Goal: Transaction & Acquisition: Purchase product/service

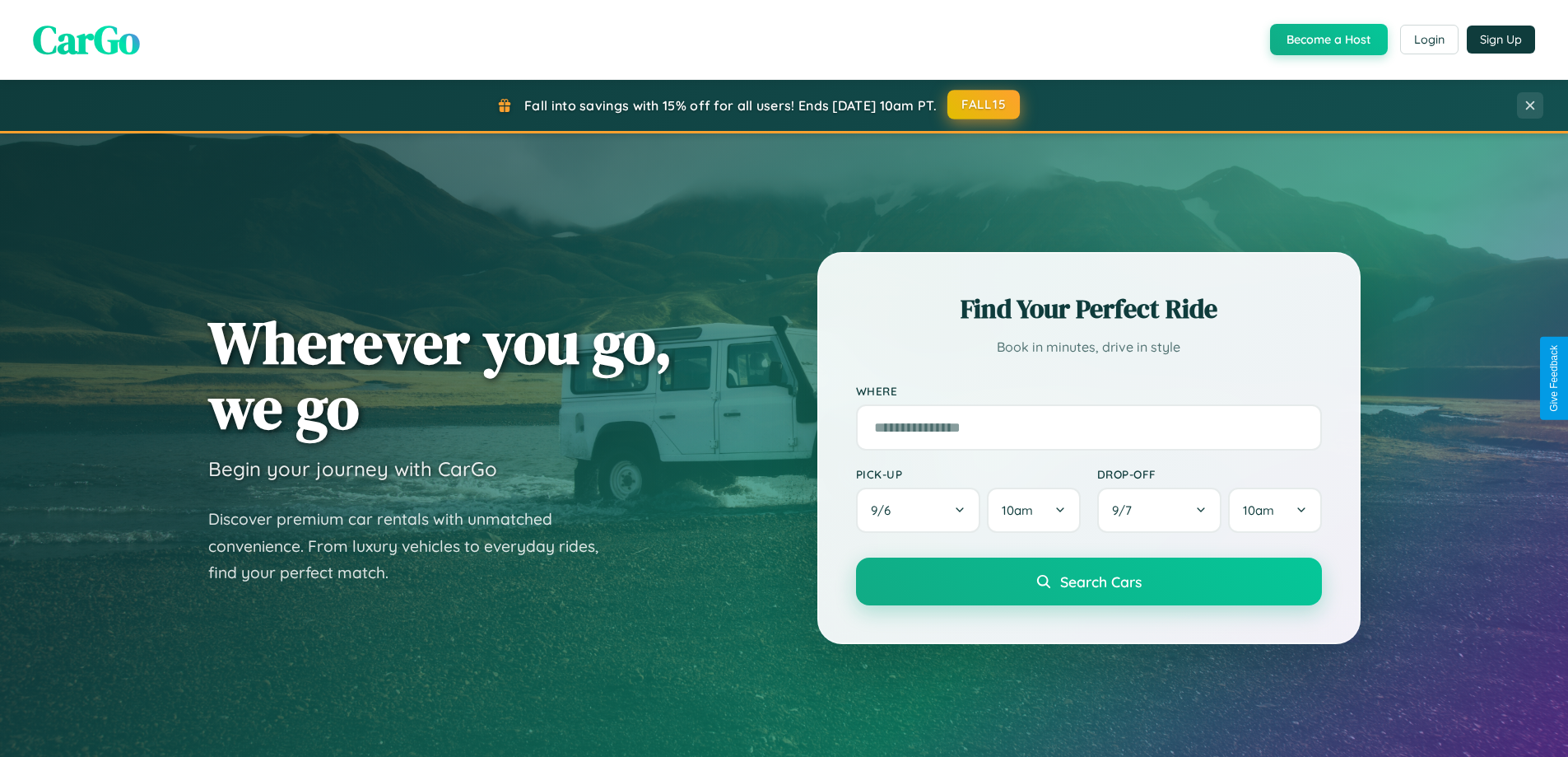
click at [984, 104] on button "FALL15" at bounding box center [983, 104] width 72 height 30
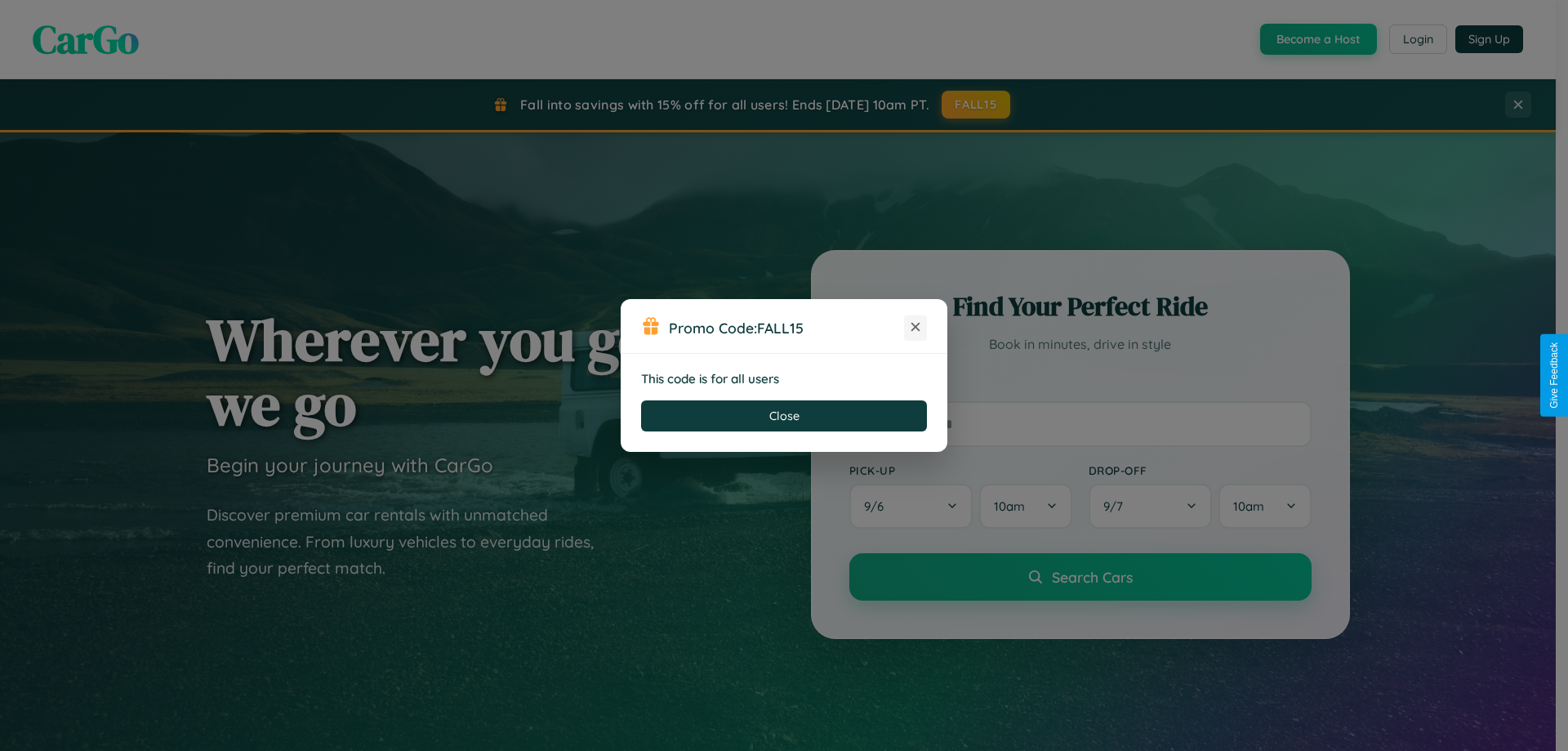
click at [916, 328] on icon at bounding box center [915, 326] width 16 height 16
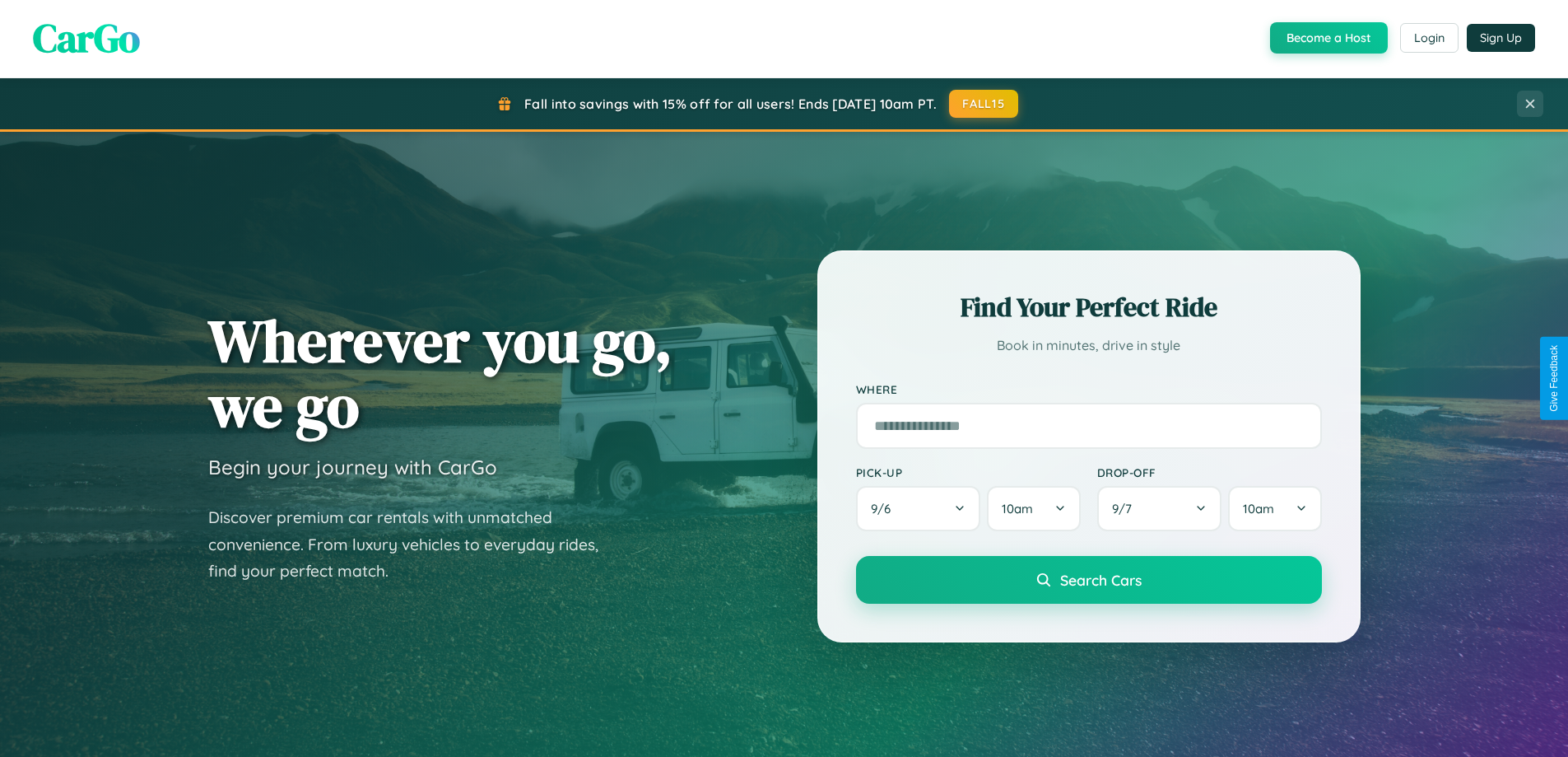
scroll to position [709, 0]
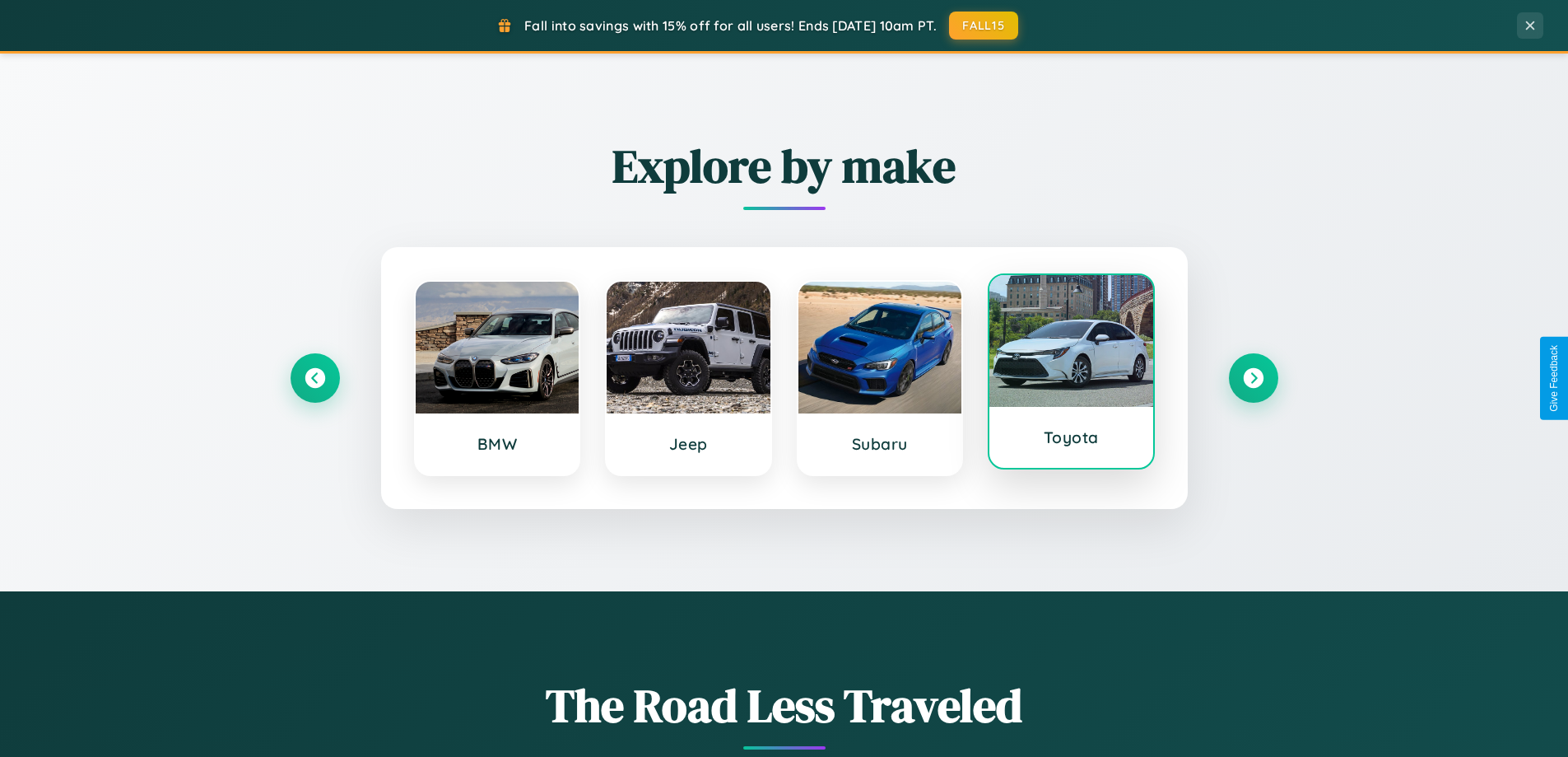
click at [1071, 372] on div at bounding box center [1071, 340] width 164 height 132
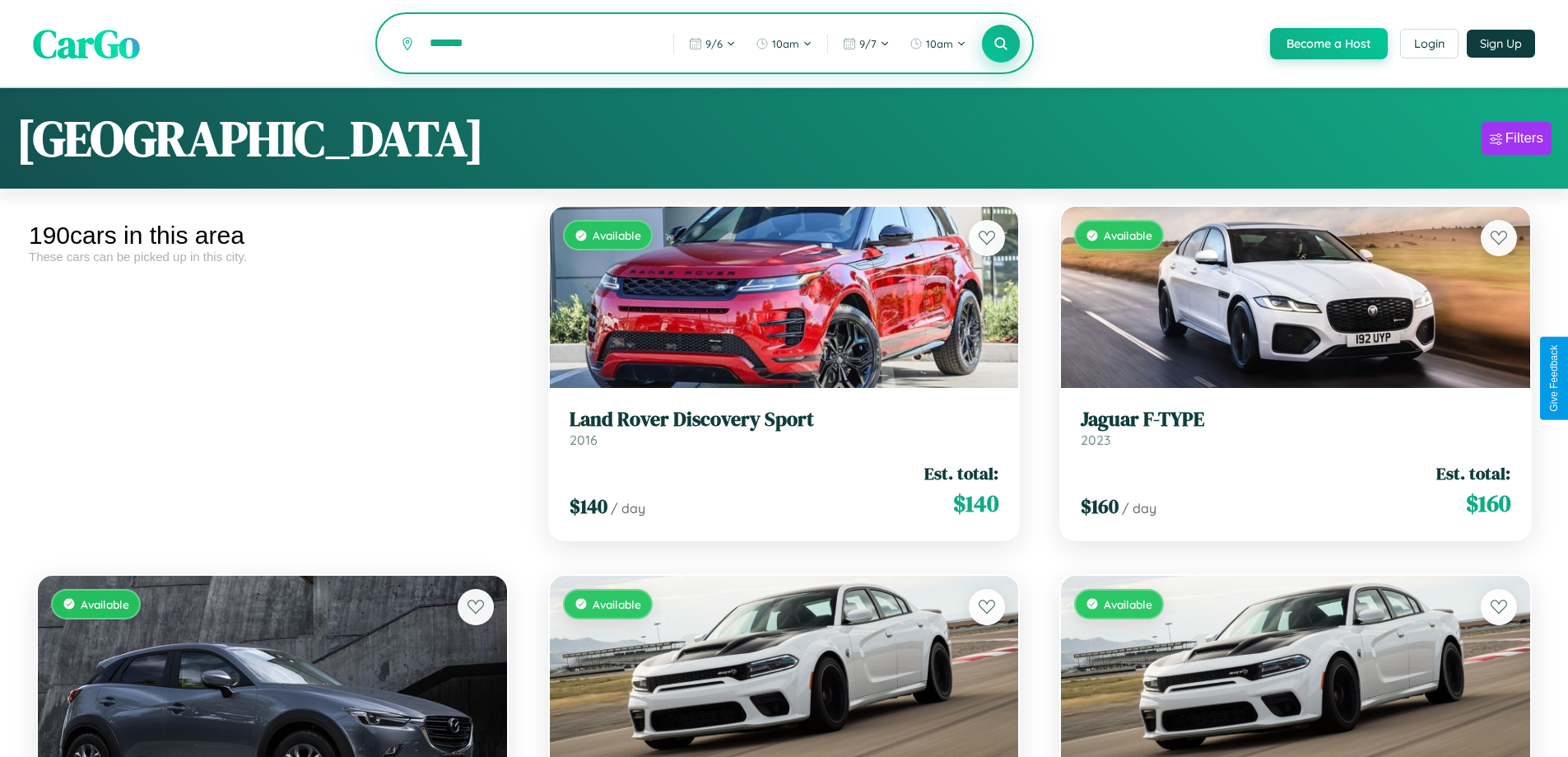
type input "*******"
click at [1000, 44] on icon at bounding box center [1001, 43] width 15 height 15
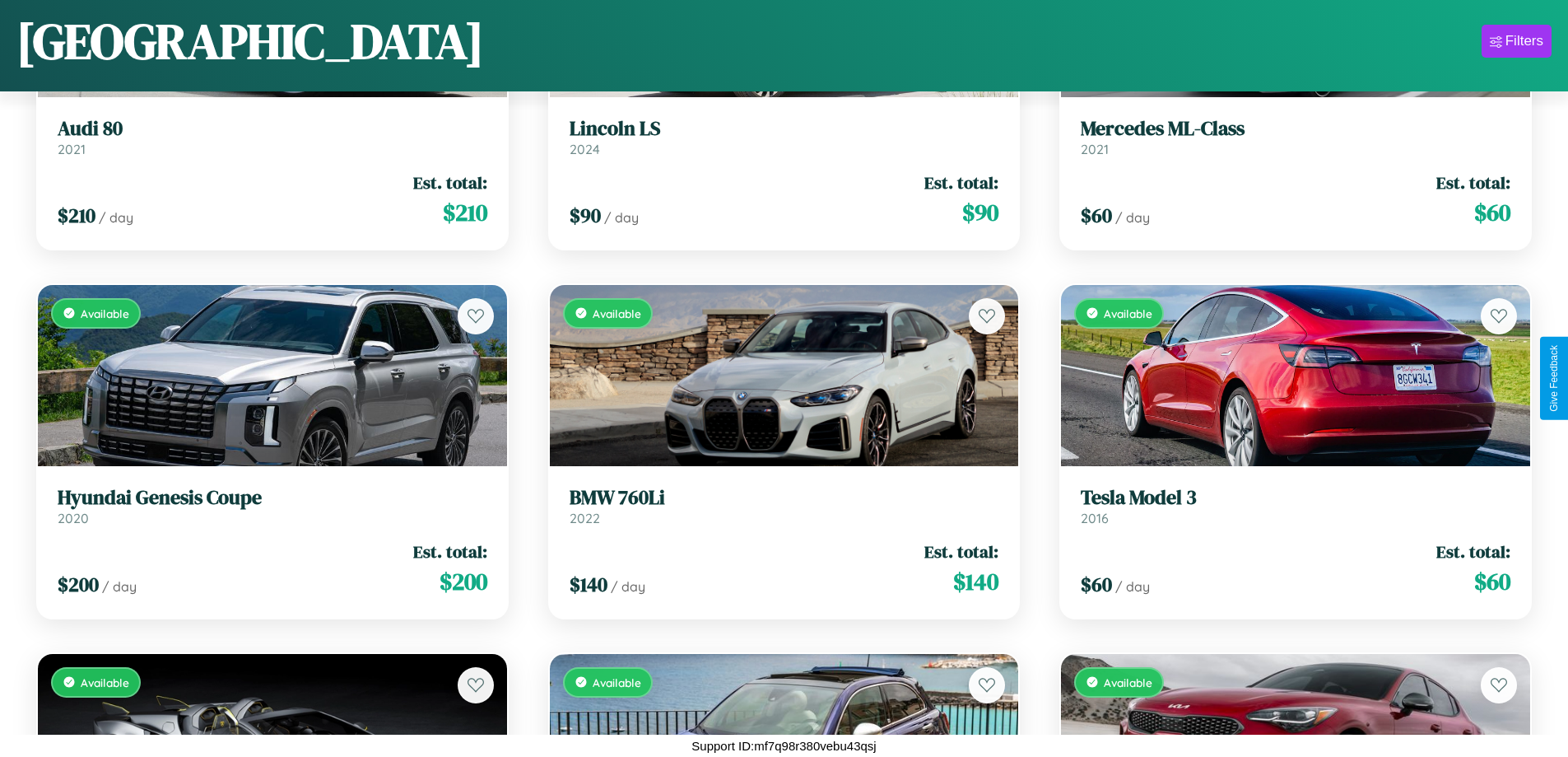
scroll to position [19772, 0]
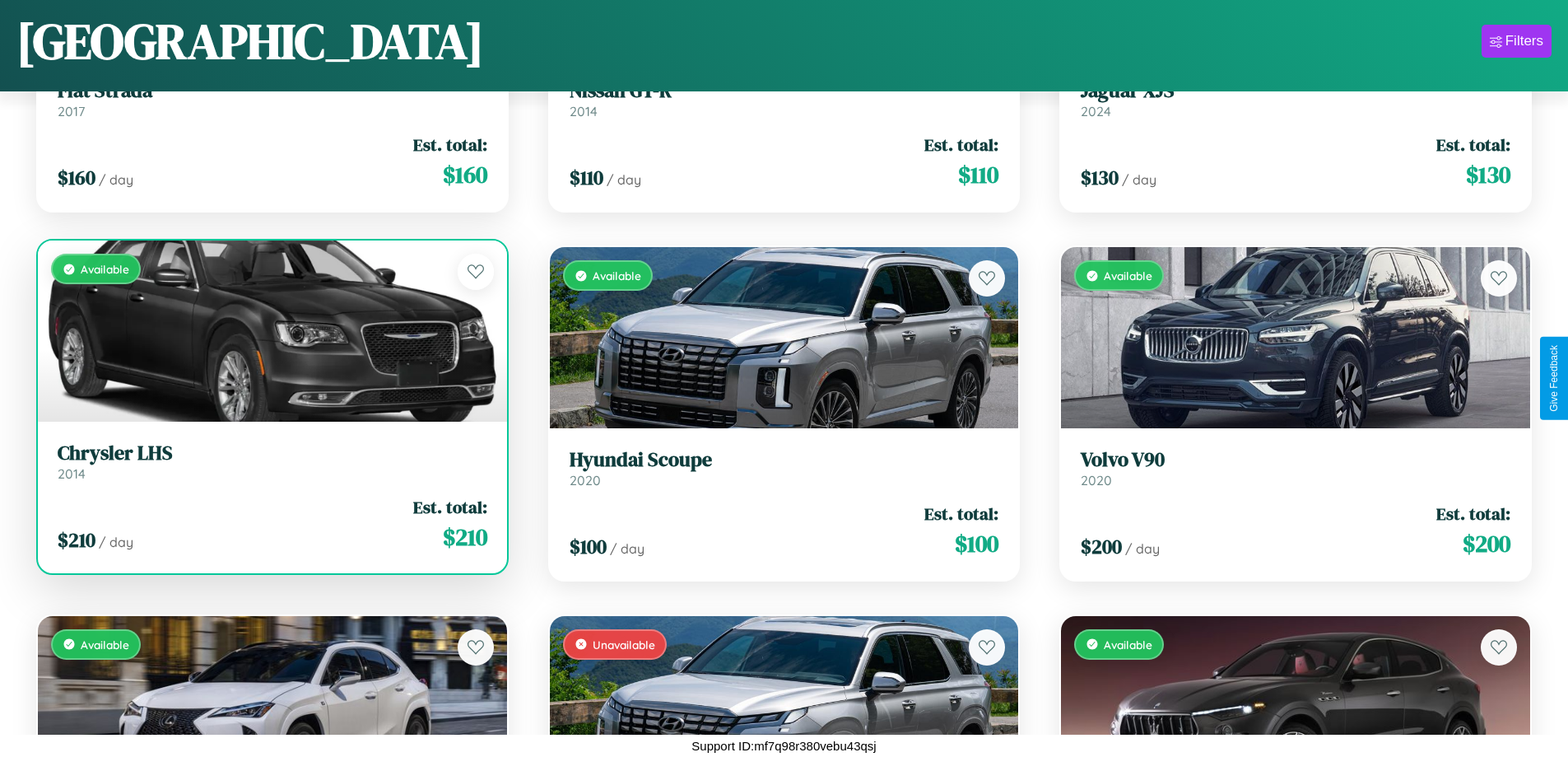
click at [270, 468] on link "Chrysler LHS 2014" at bounding box center [272, 462] width 429 height 41
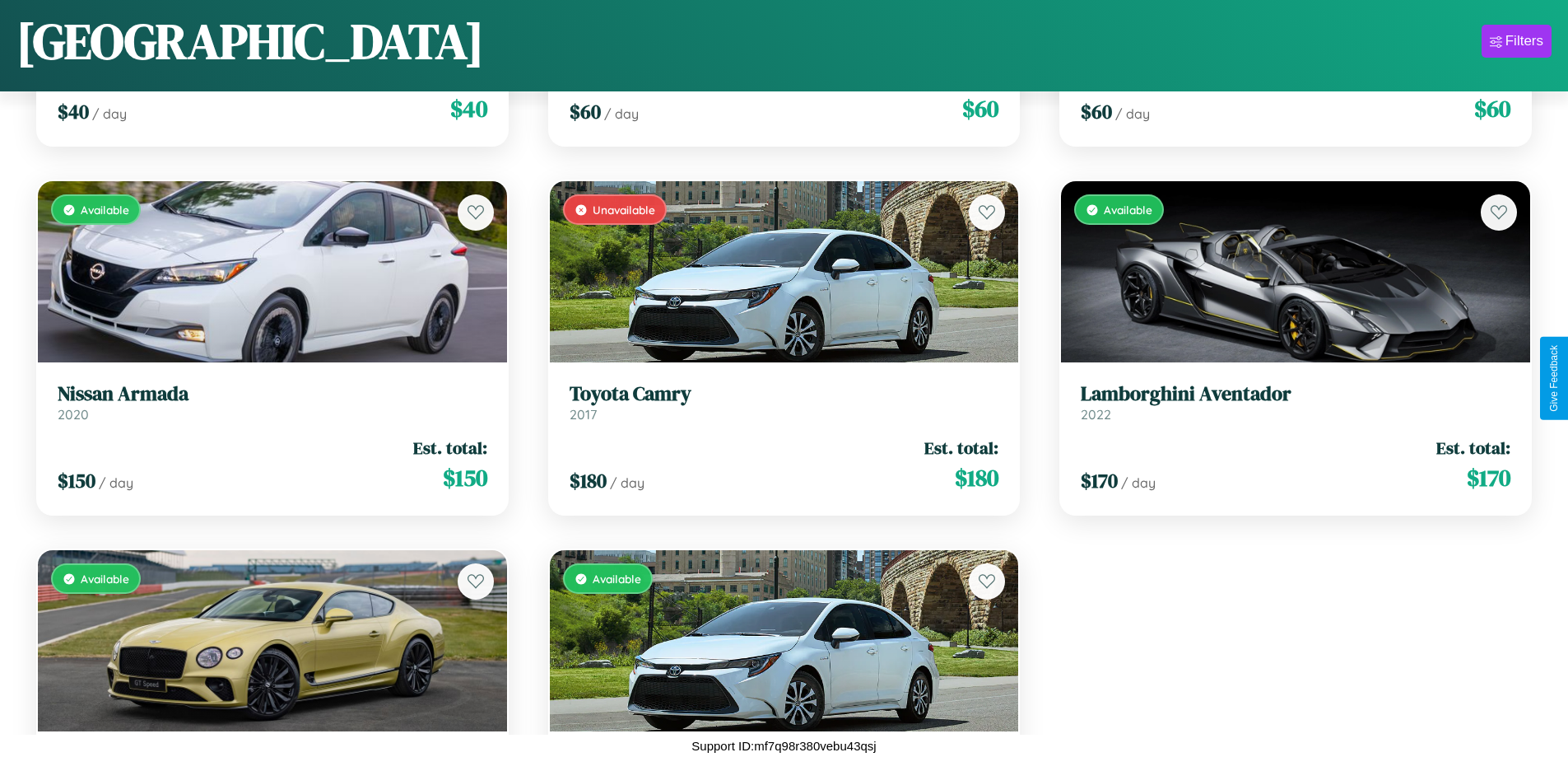
scroll to position [21143, 0]
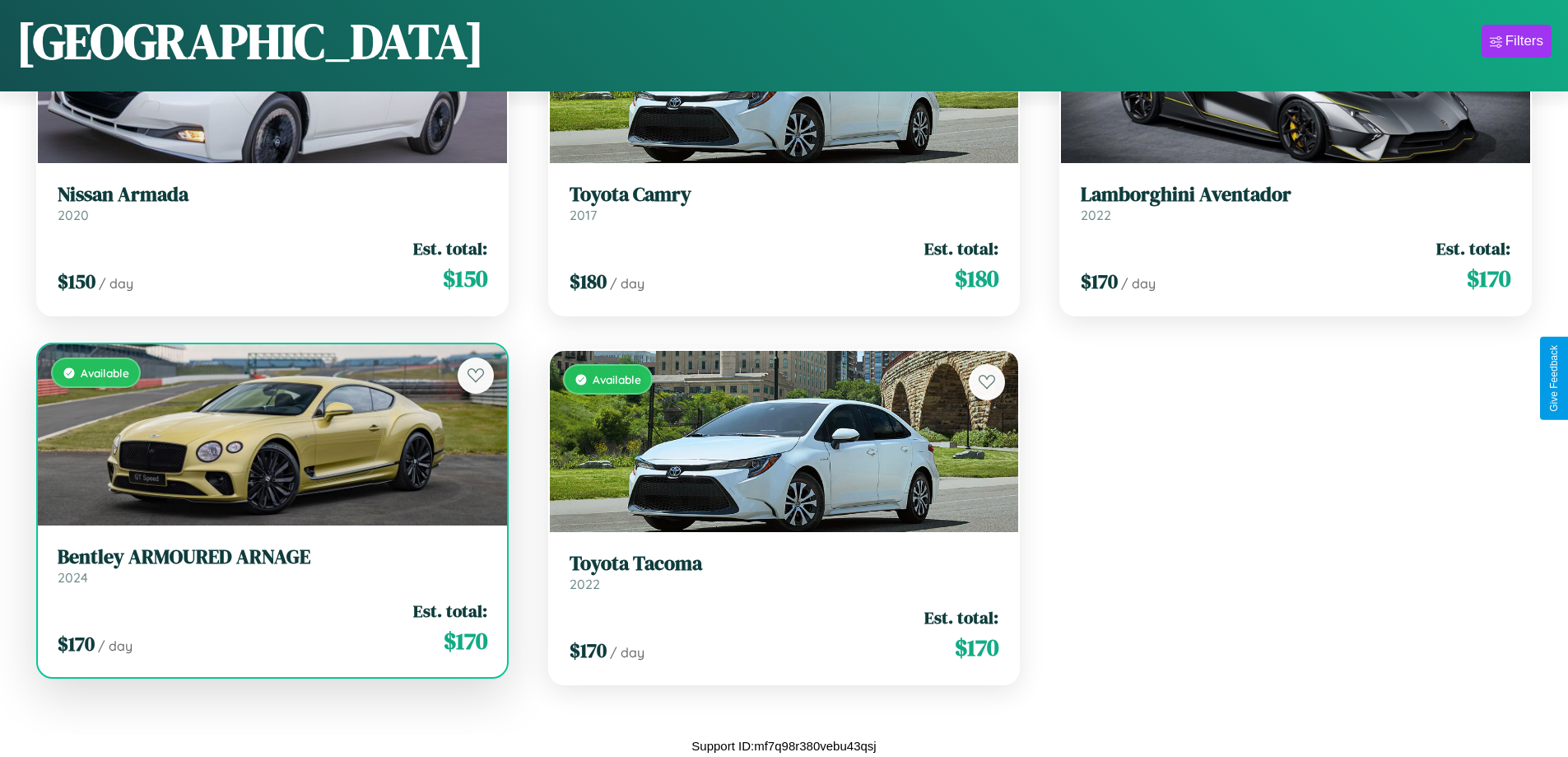
click at [270, 565] on h3 "Bentley ARMOURED ARNAGE" at bounding box center [272, 557] width 429 height 24
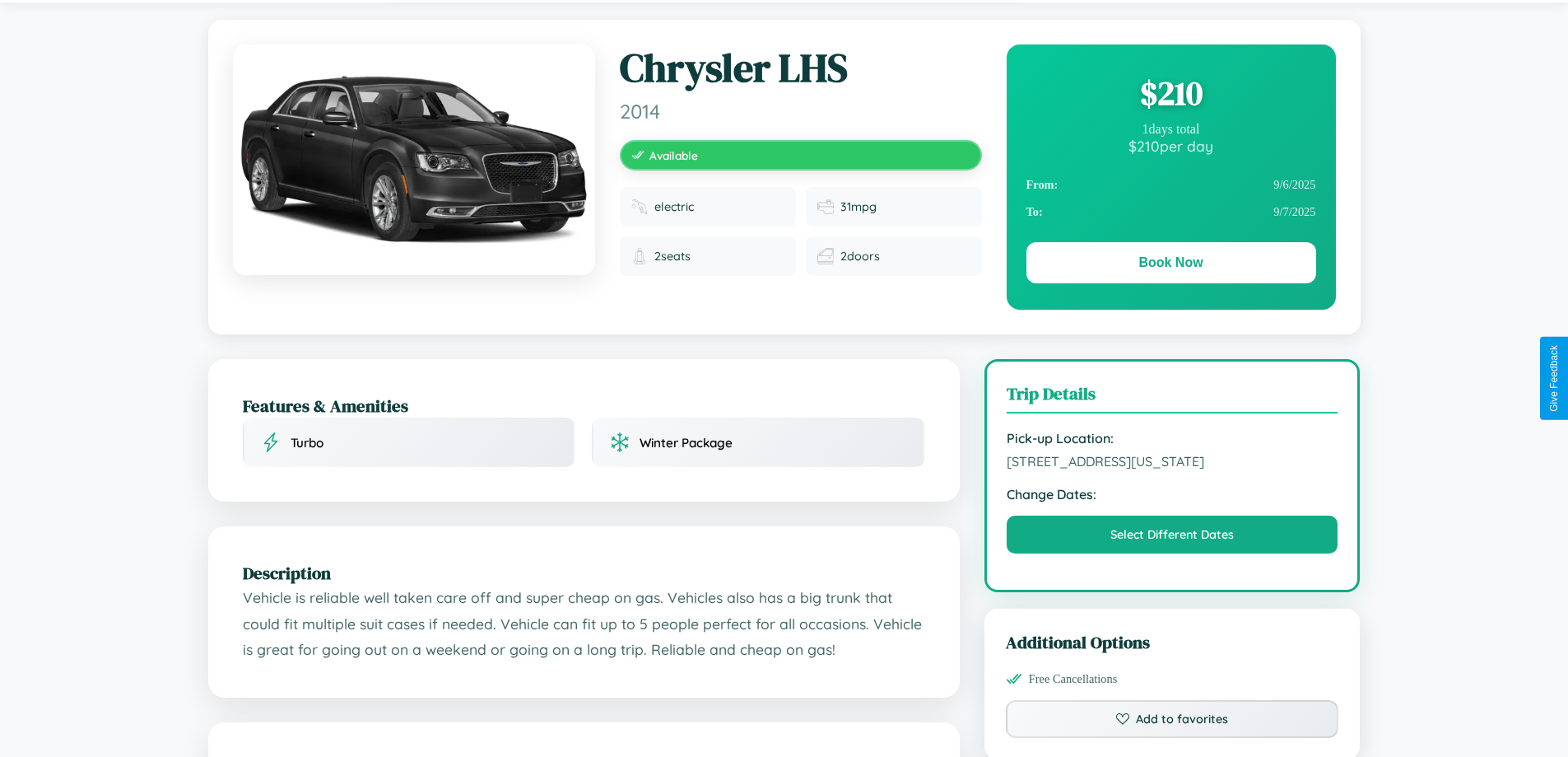
scroll to position [541, 0]
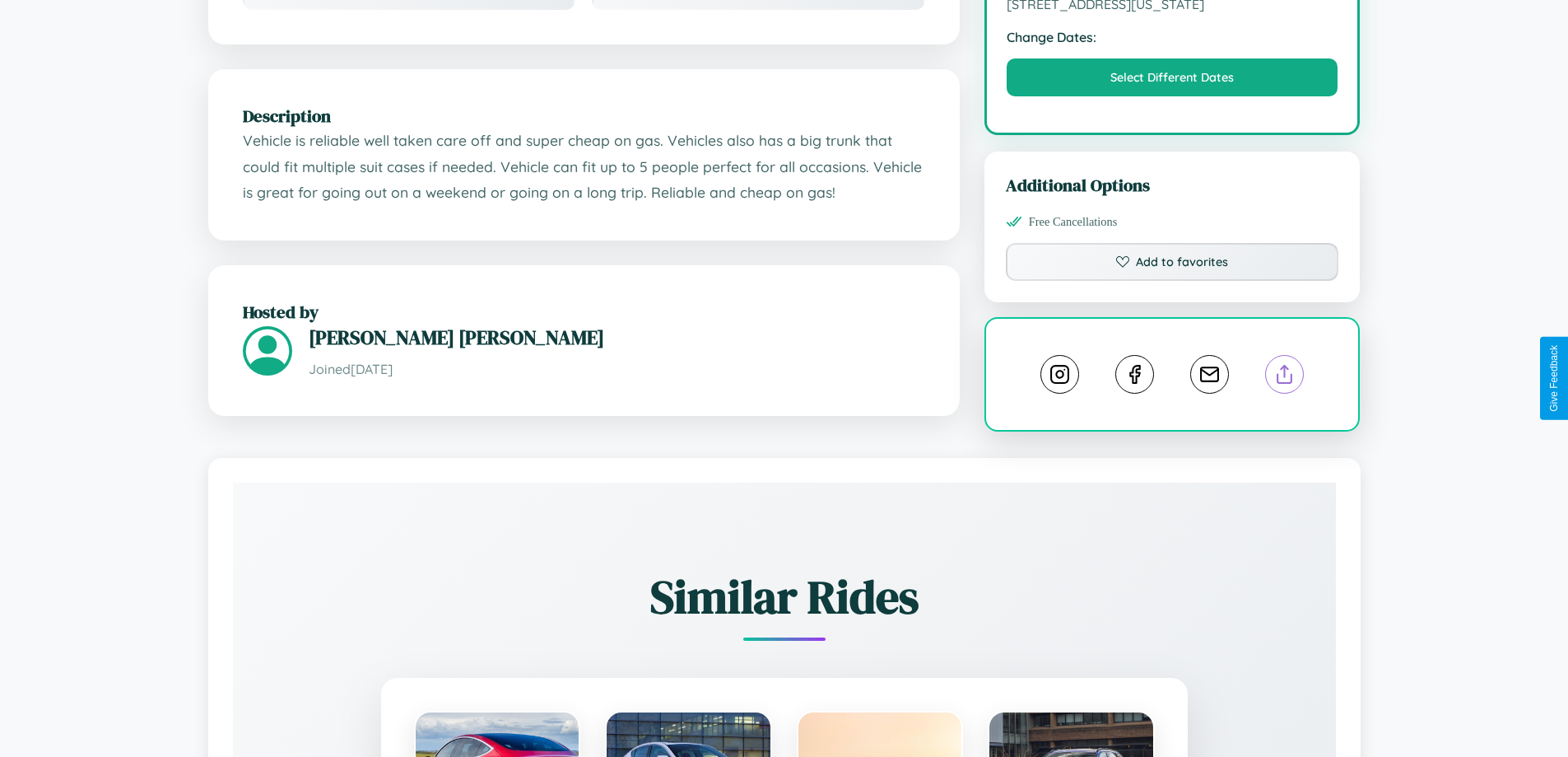
click at [1285, 376] on line at bounding box center [1285, 372] width 0 height 12
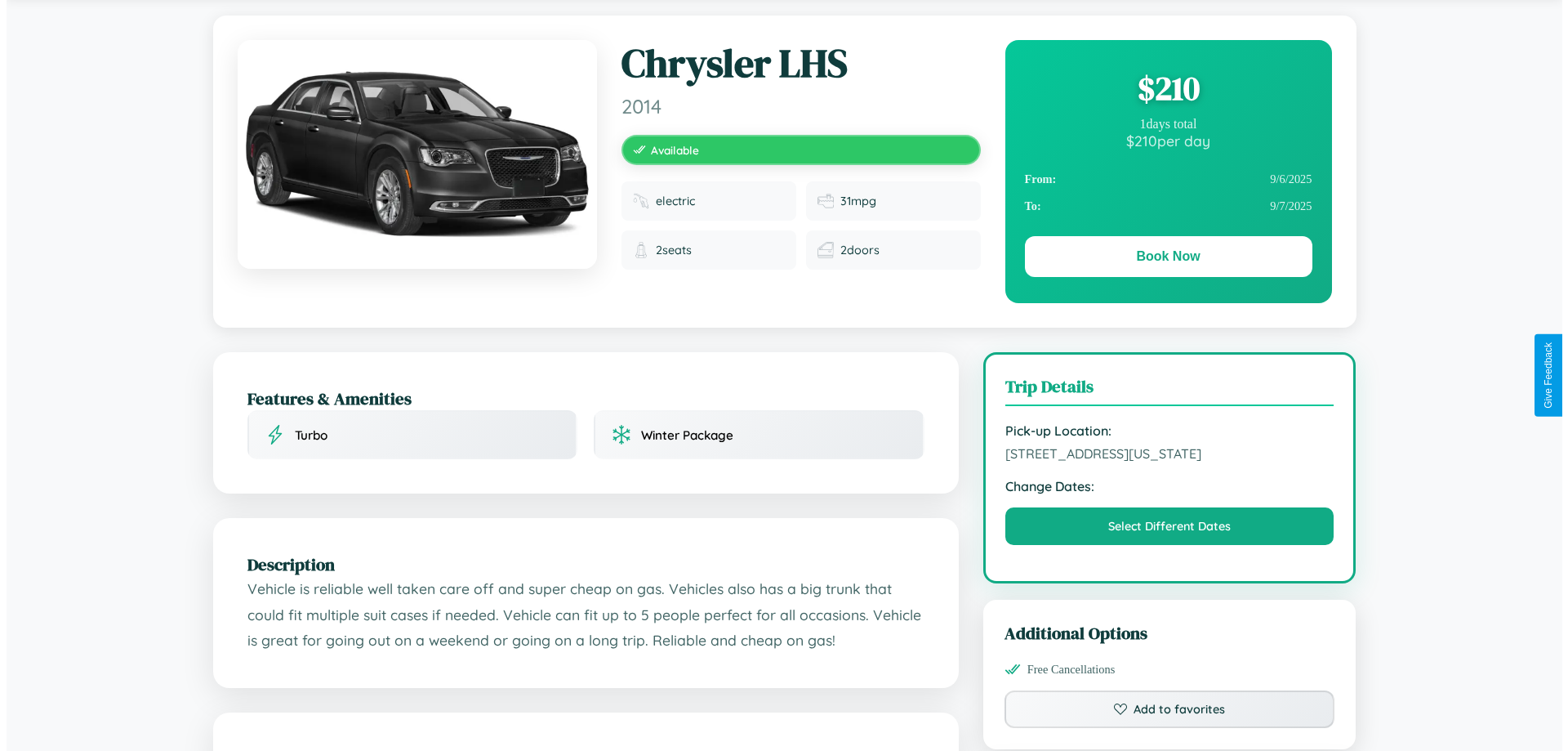
scroll to position [0, 0]
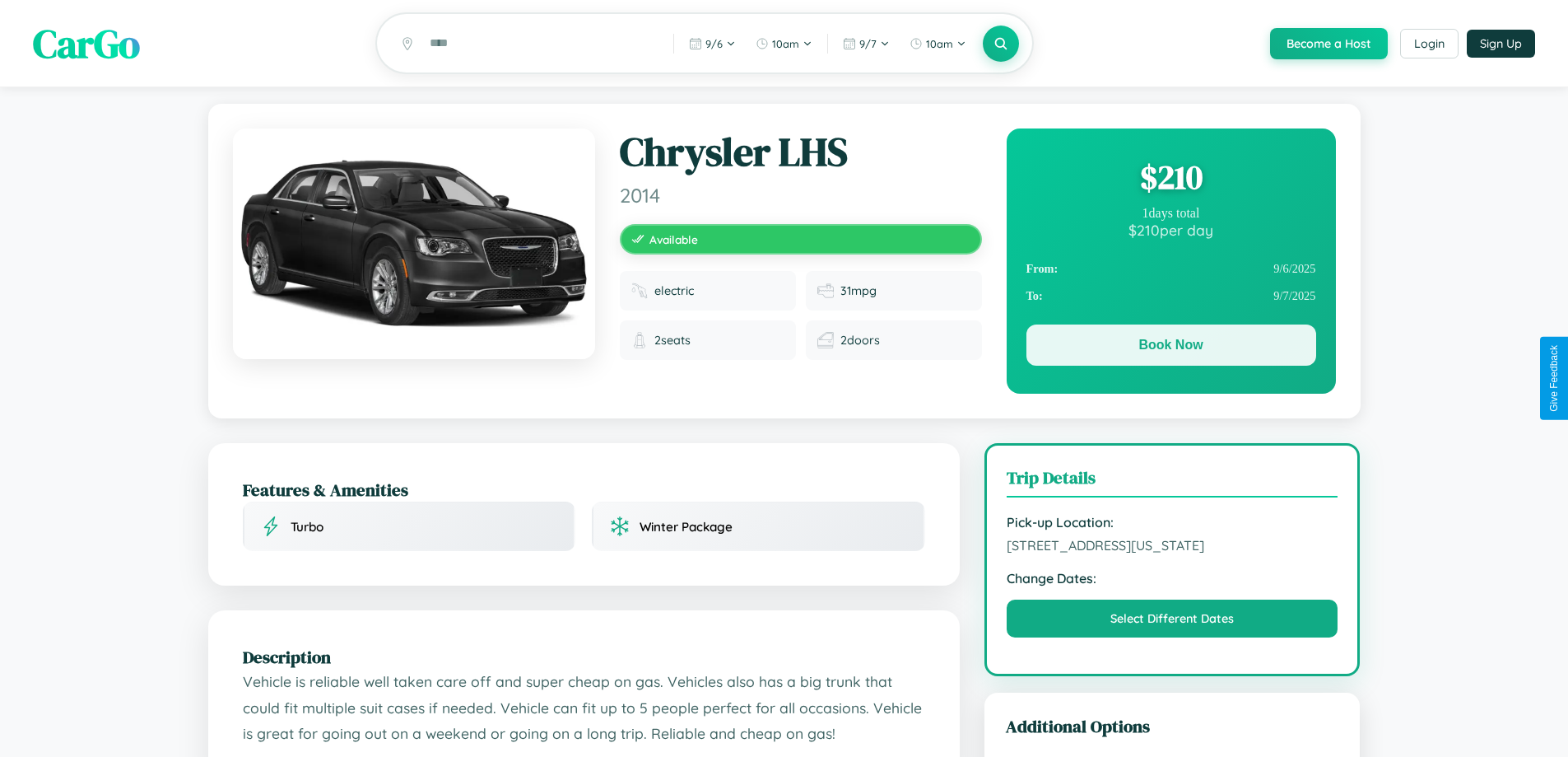
click at [1171, 347] on button "Book Now" at bounding box center [1171, 345] width 289 height 42
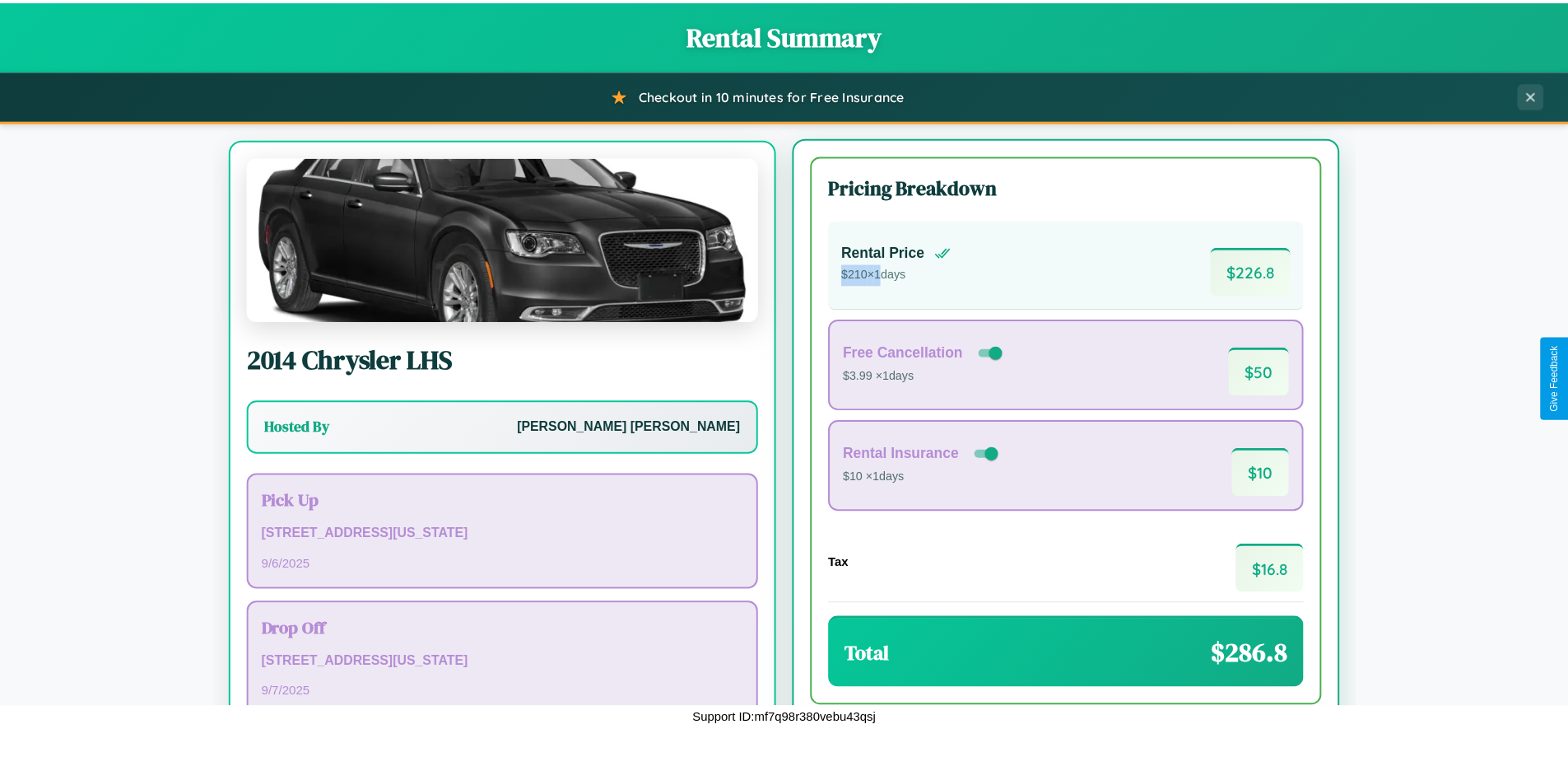
scroll to position [76, 0]
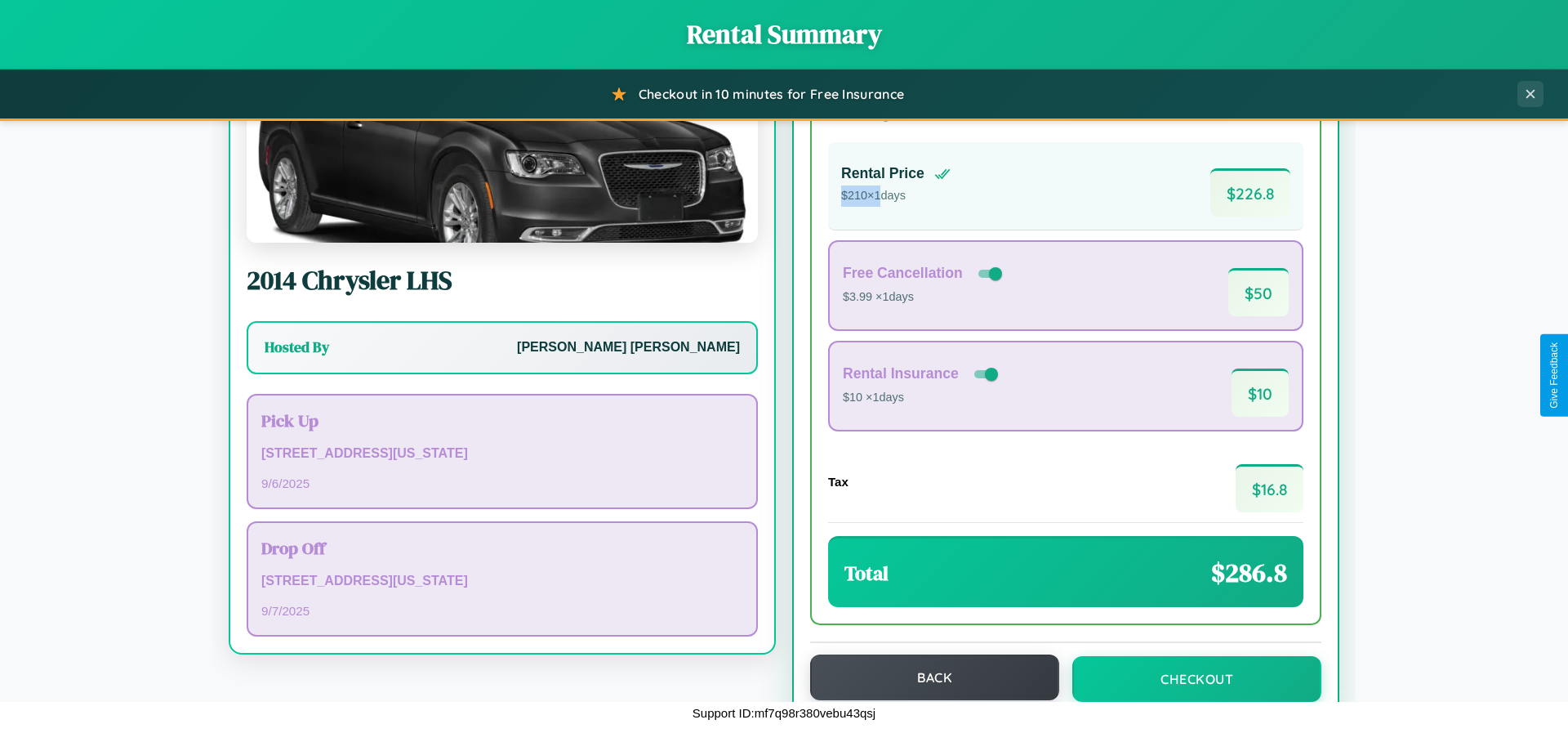
click at [927, 677] on button "Back" at bounding box center [934, 677] width 249 height 45
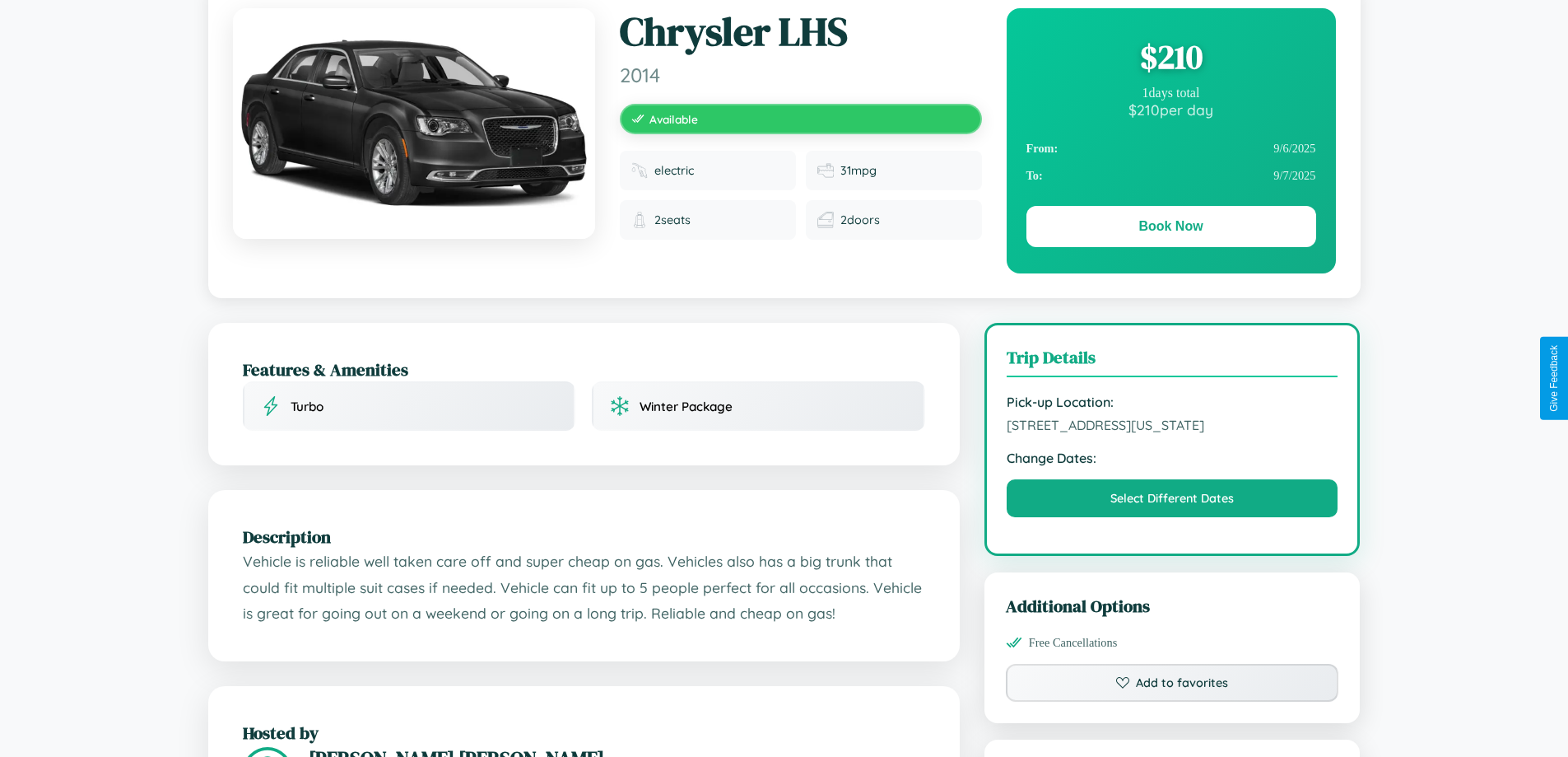
scroll to position [170, 0]
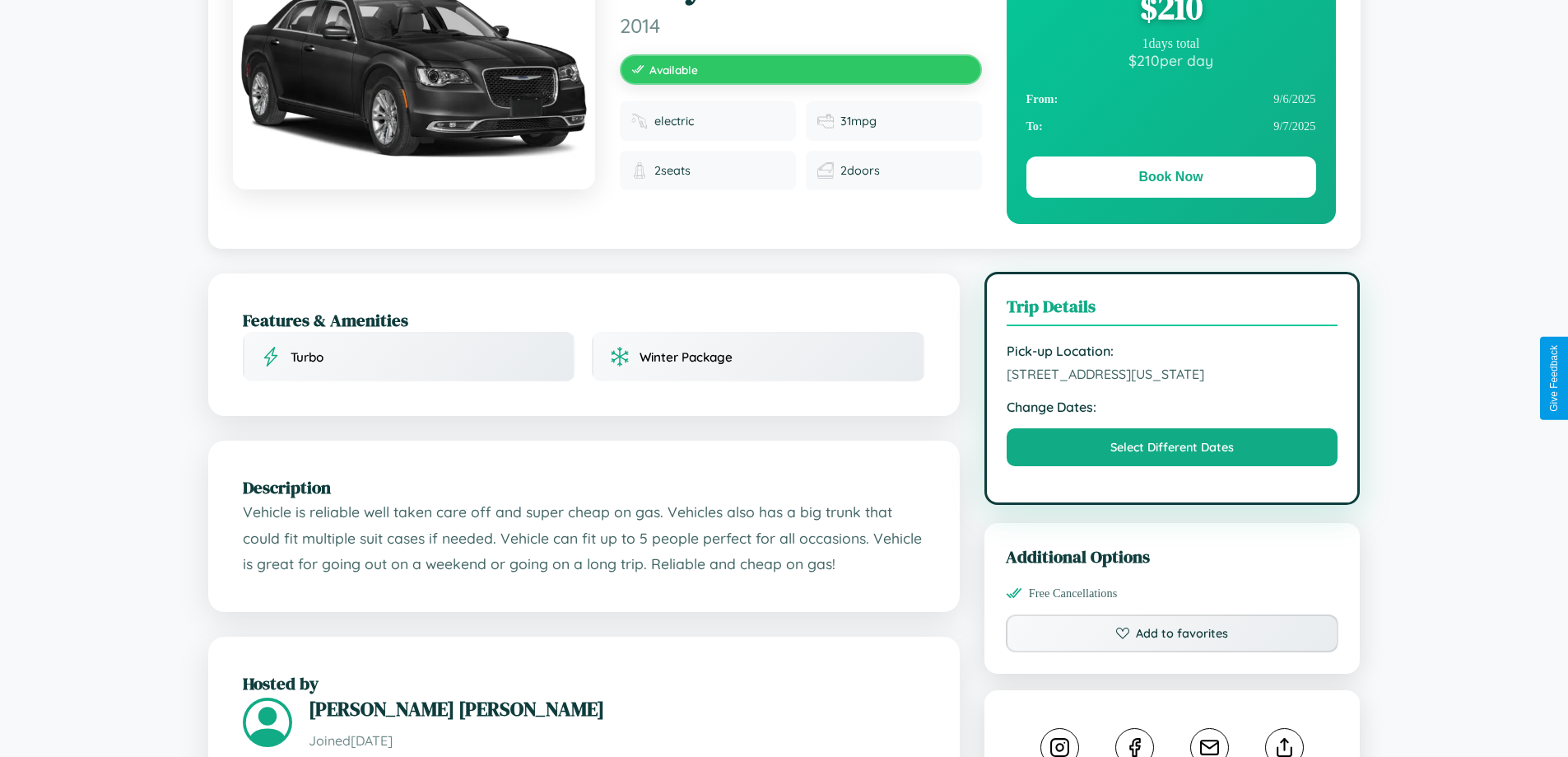
click at [1173, 376] on span "6369 Park Avenue Houston Texas 81862 United States" at bounding box center [1173, 373] width 332 height 16
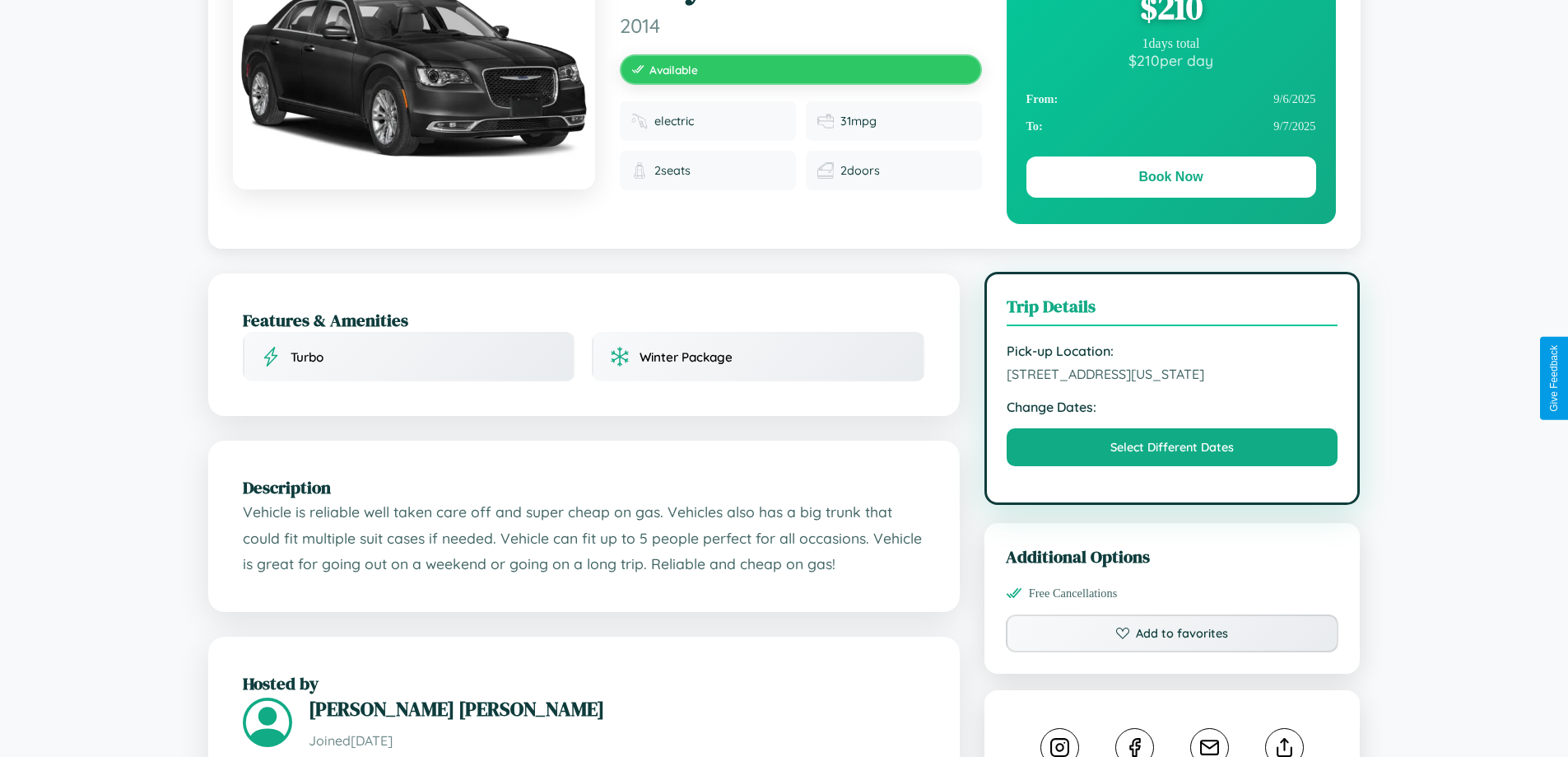
click at [1173, 376] on span "6369 Park Avenue Houston Texas 81862 United States" at bounding box center [1173, 373] width 332 height 16
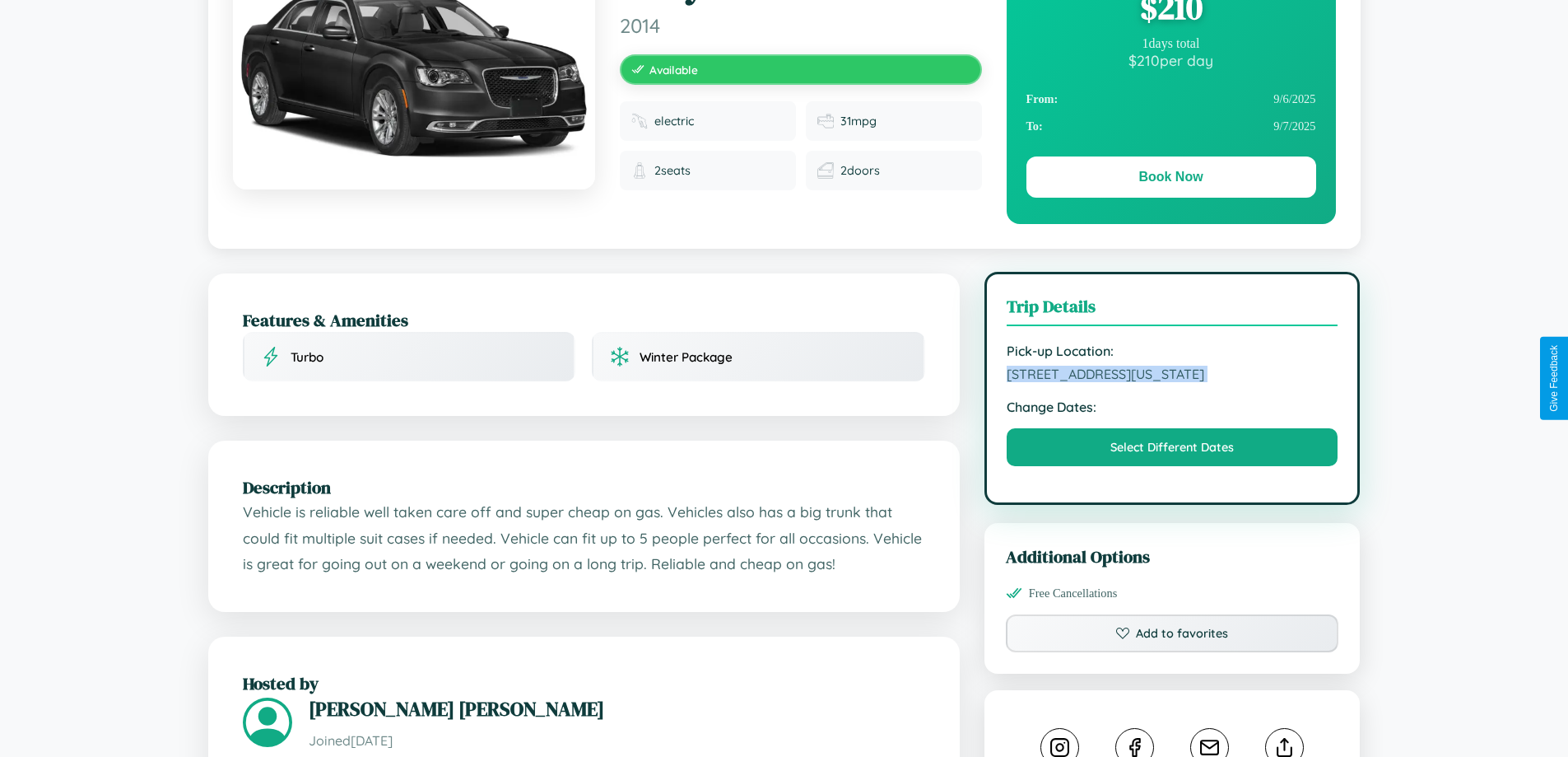
click at [1173, 376] on span "6369 Park Avenue Houston Texas 81862 United States" at bounding box center [1173, 373] width 332 height 16
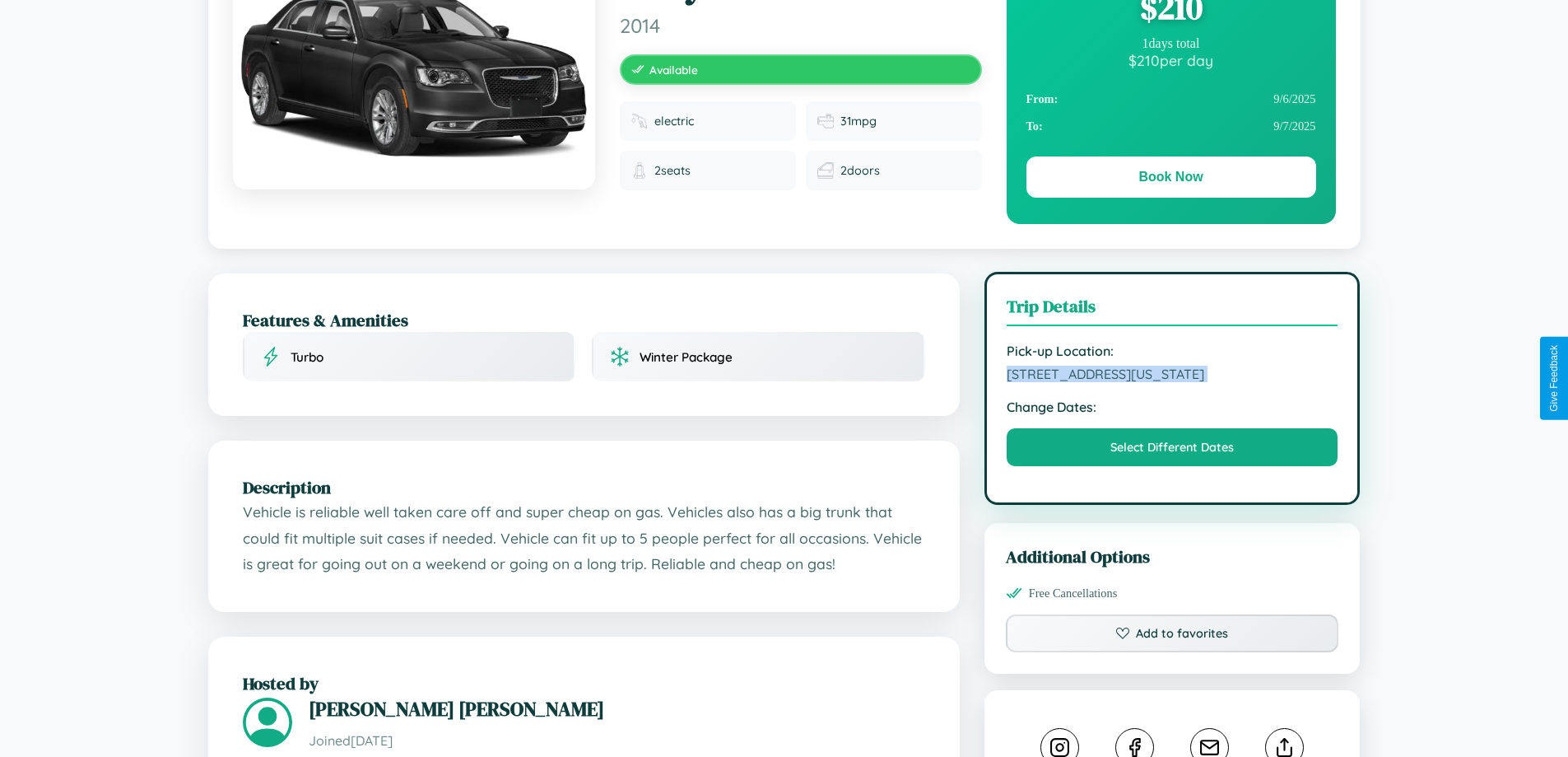
click at [1173, 376] on span "6369 Park Avenue Houston Texas 81862 United States" at bounding box center [1173, 373] width 332 height 16
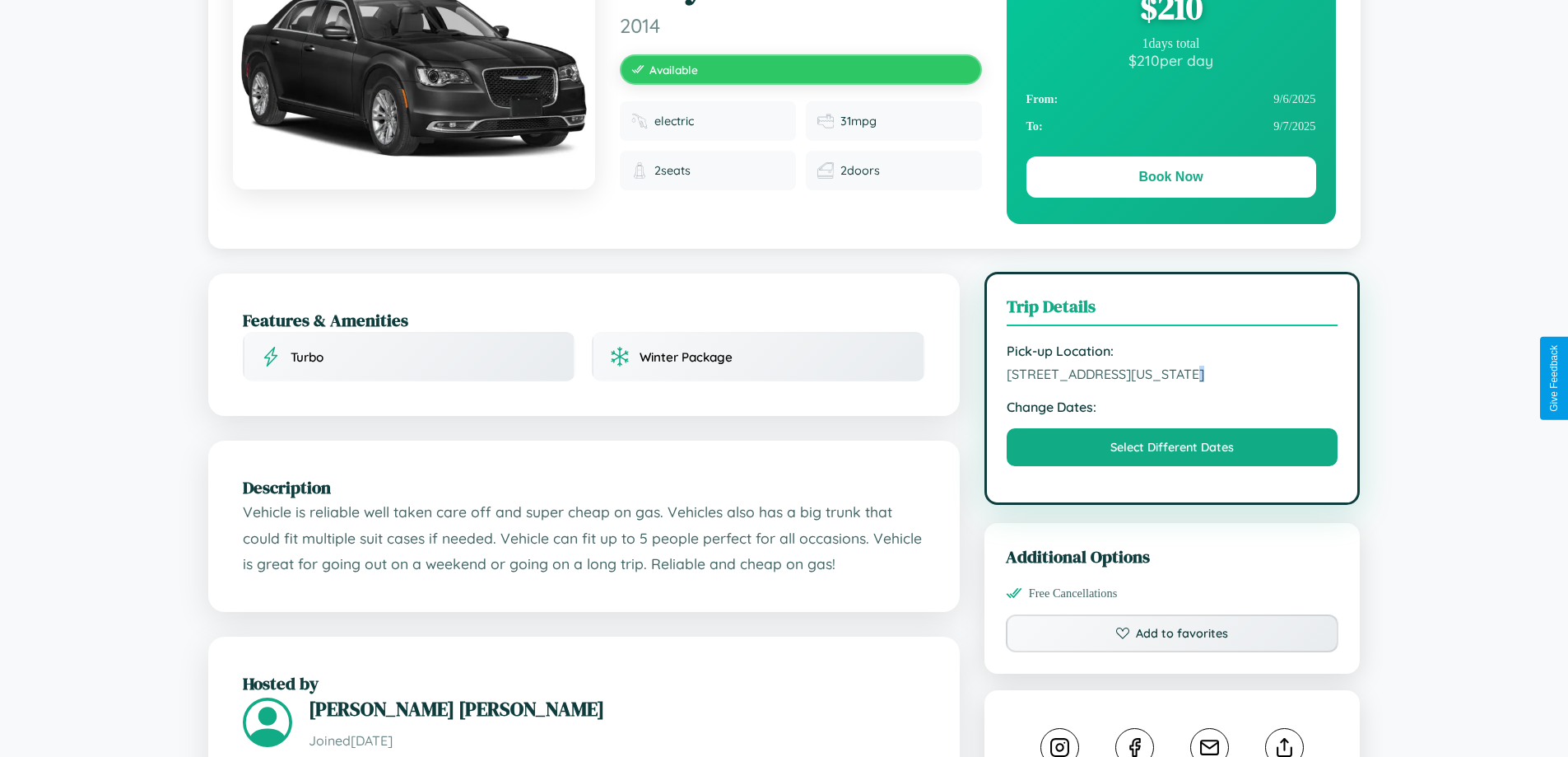
click at [1173, 376] on span "6369 Park Avenue Houston Texas 81862 United States" at bounding box center [1173, 373] width 332 height 16
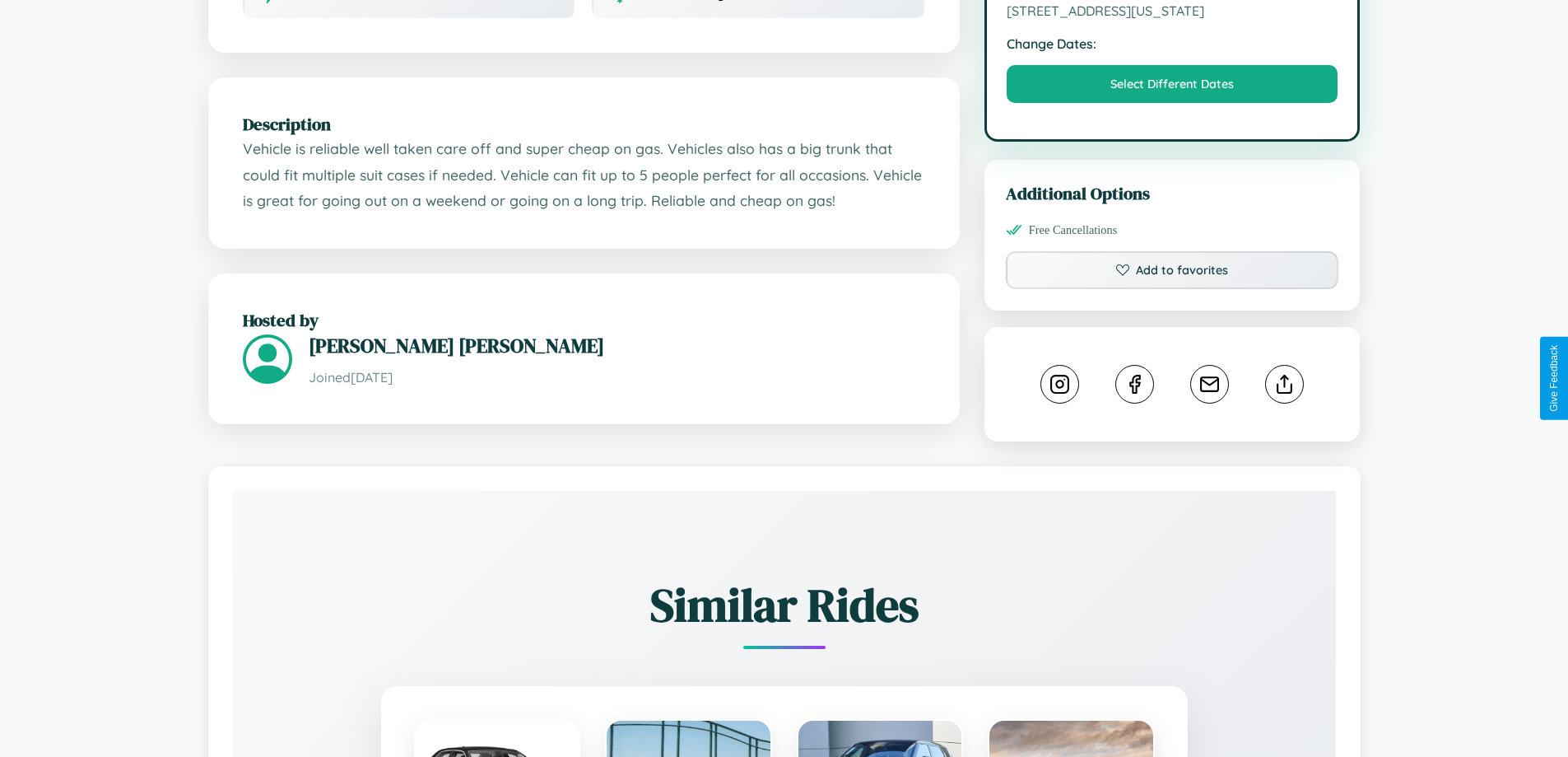
scroll to position [541, 0]
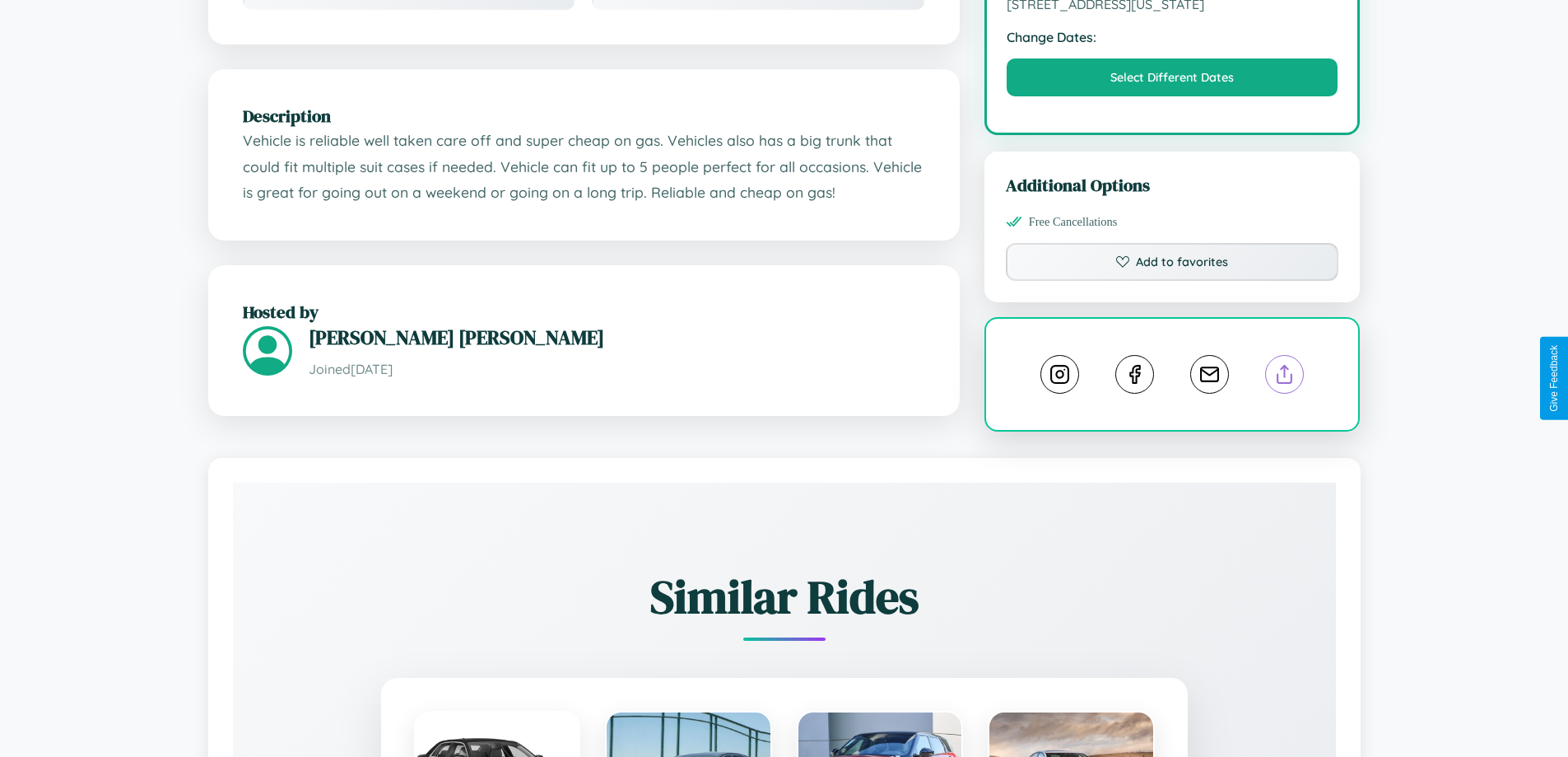
click at [1285, 376] on line at bounding box center [1285, 372] width 0 height 12
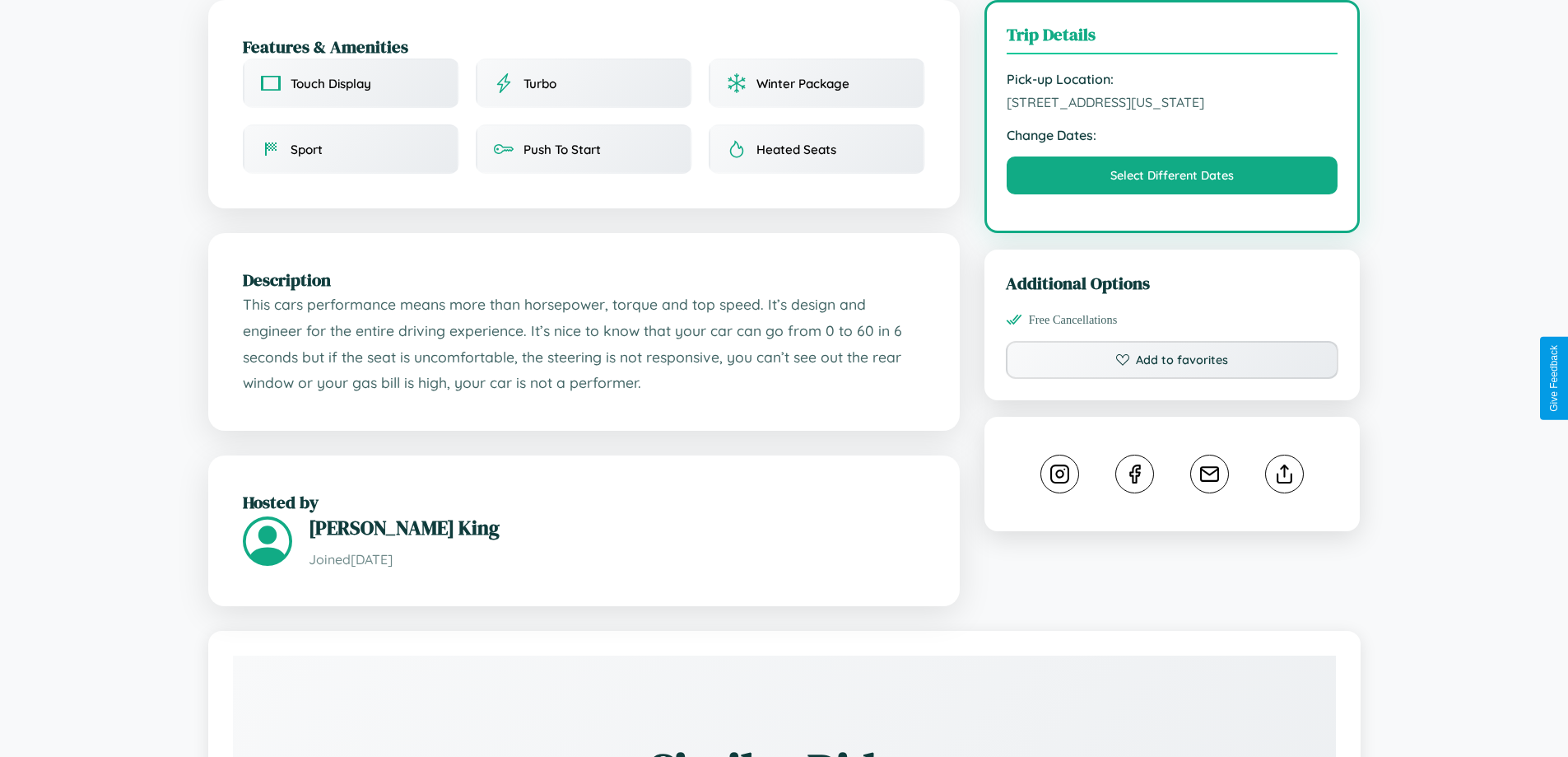
scroll to position [457, 0]
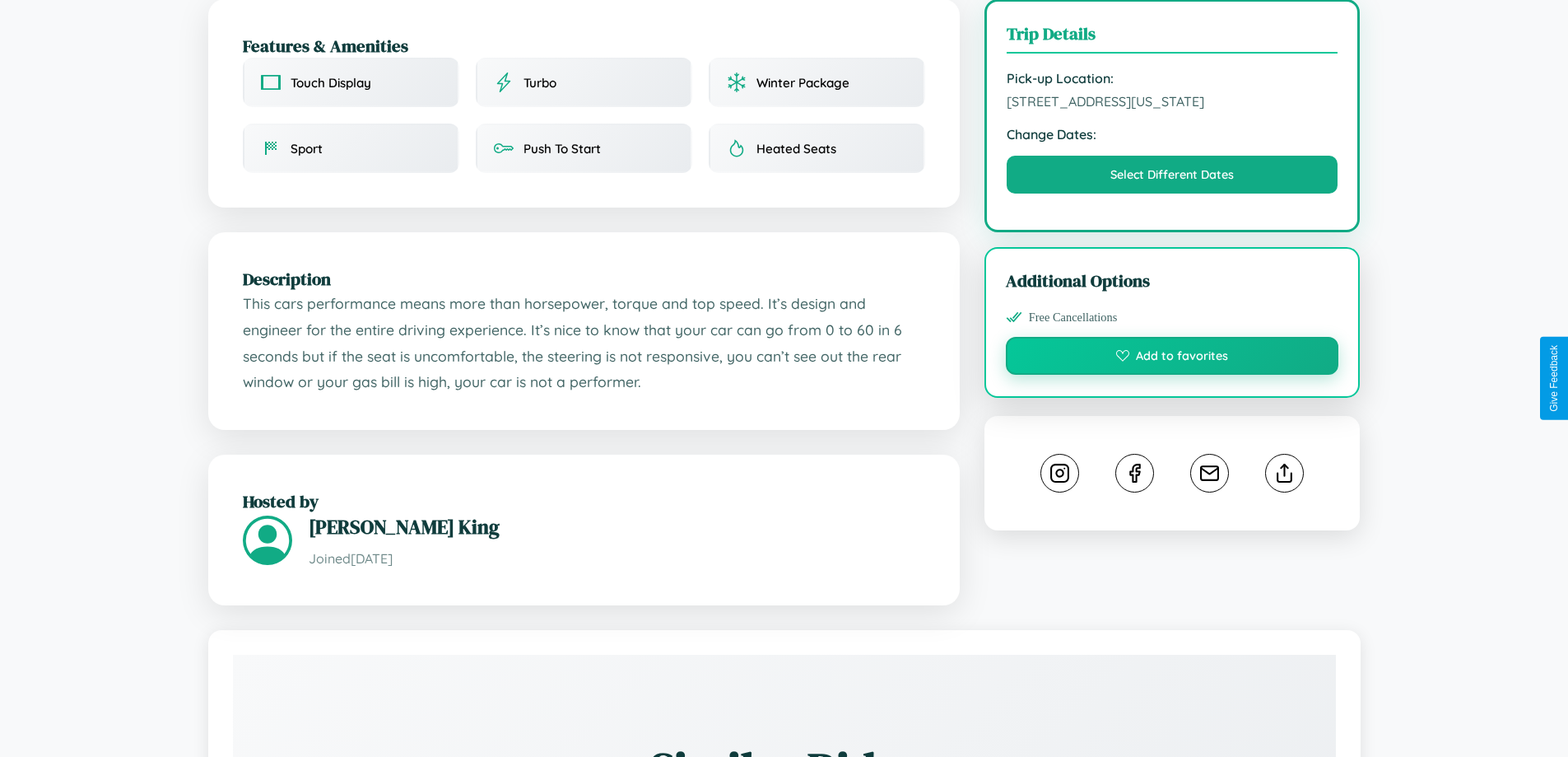
click at [1173, 374] on button "Add to favorites" at bounding box center [1173, 356] width 333 height 38
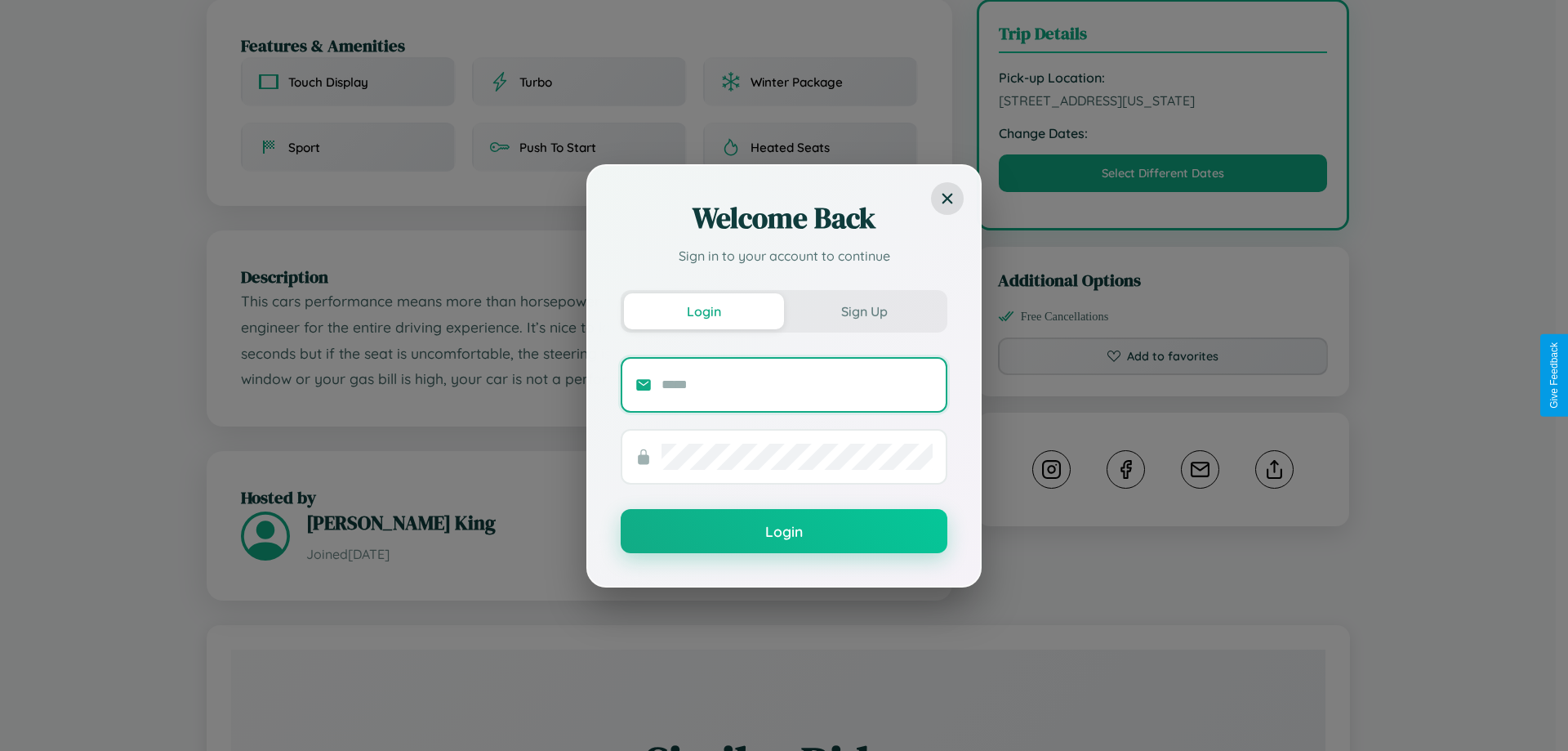
click at [797, 384] on input "text" at bounding box center [797, 384] width 271 height 26
type input "**********"
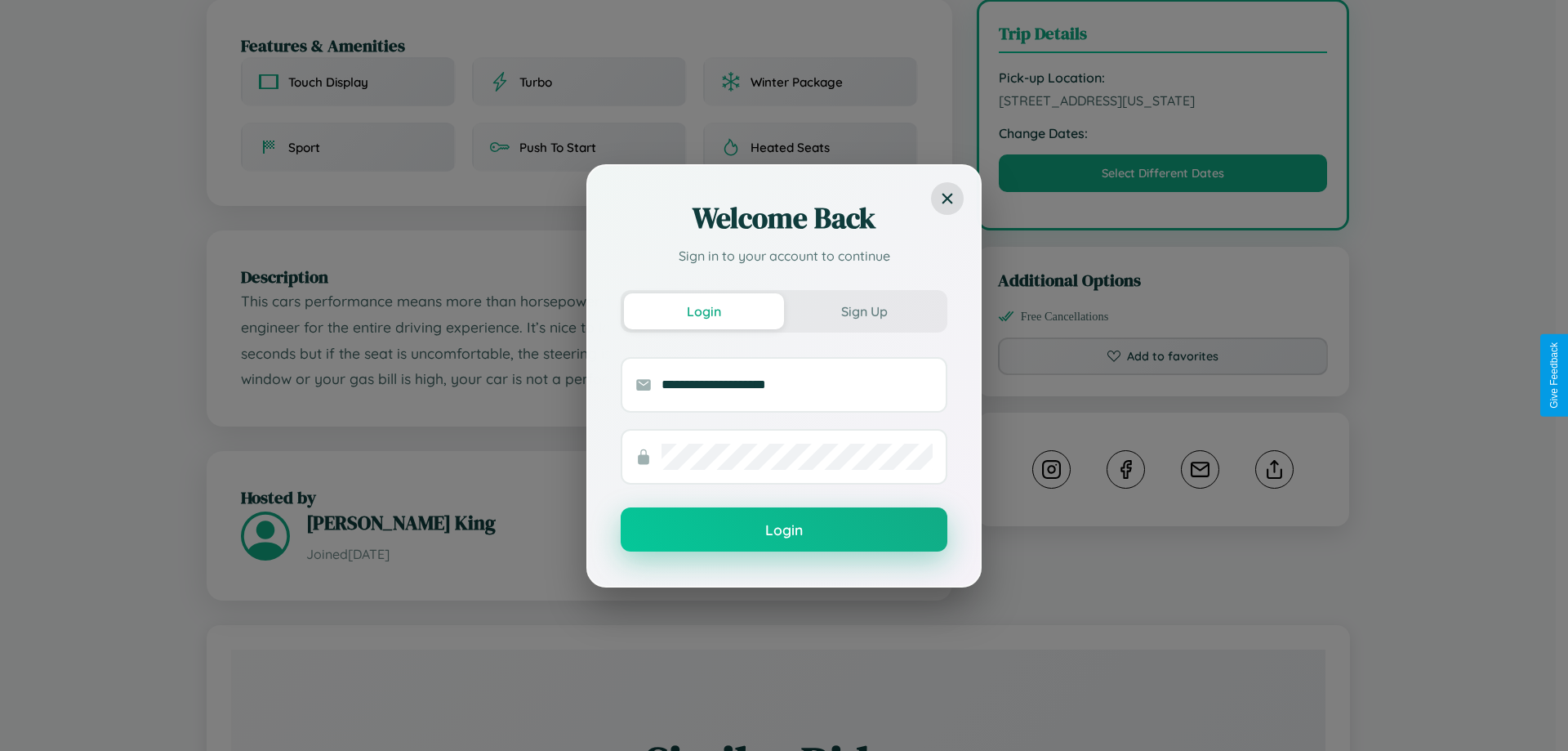
click at [784, 530] on button "Login" at bounding box center [784, 529] width 327 height 44
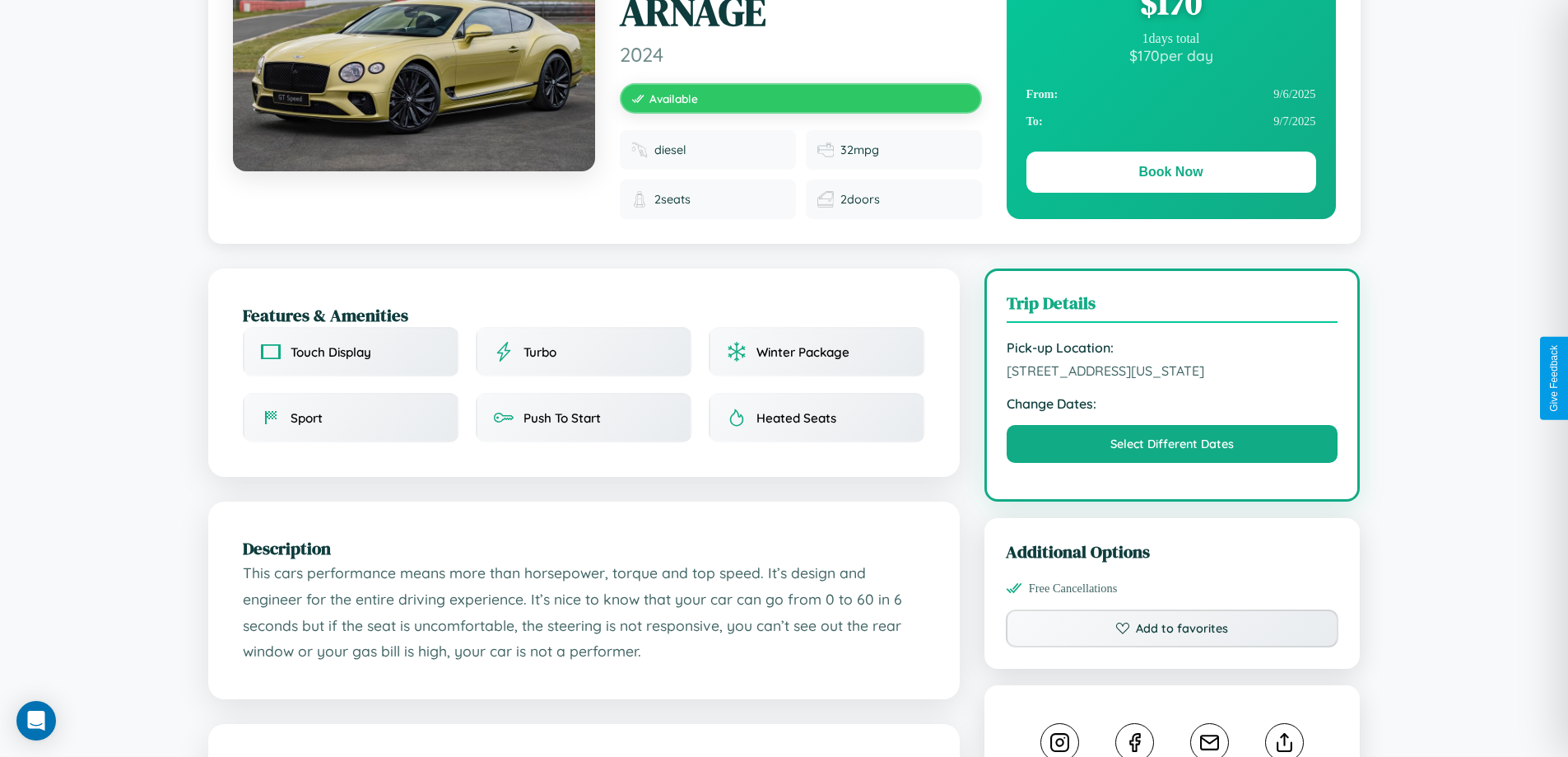
scroll to position [0, 0]
